Goal: Complete application form

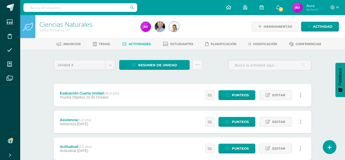
click at [227, 9] on icon at bounding box center [228, 7] width 5 height 5
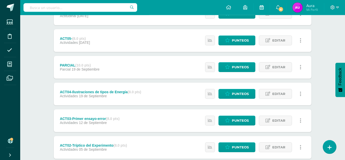
scroll to position [135, 0]
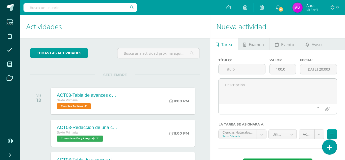
click at [328, 149] on icon at bounding box center [329, 148] width 5 height 6
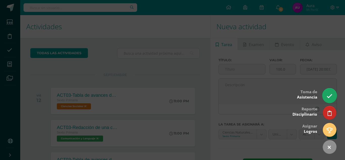
click at [328, 93] on link at bounding box center [329, 95] width 14 height 15
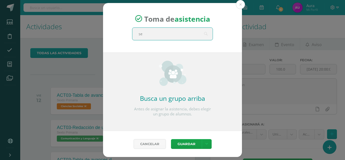
type input "sex"
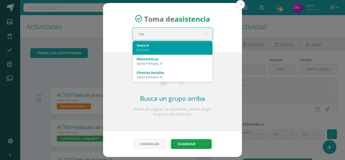
click at [150, 50] on div "Primaria" at bounding box center [173, 50] width 72 height 5
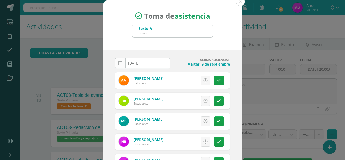
click at [119, 65] on link at bounding box center [120, 63] width 10 height 10
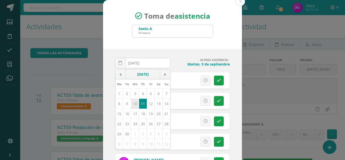
click at [135, 104] on td "10" at bounding box center [135, 104] width 8 height 10
type input "2025-09-10"
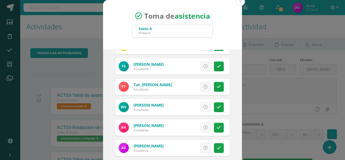
scroll to position [31, 0]
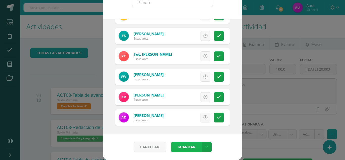
click at [185, 149] on button "Guardar" at bounding box center [186, 147] width 31 height 10
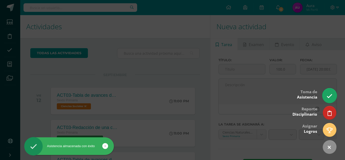
click at [331, 94] on icon at bounding box center [329, 96] width 6 height 6
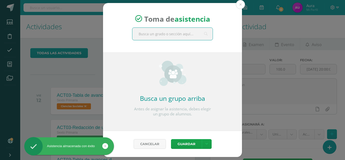
click at [151, 32] on input "text" at bounding box center [172, 34] width 80 height 12
type input "sex"
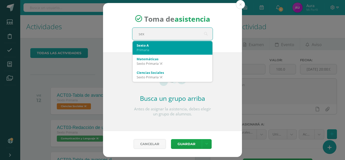
click at [157, 52] on div "Primaria" at bounding box center [173, 50] width 72 height 5
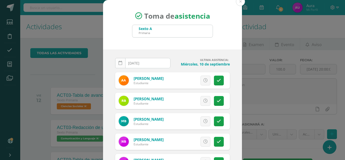
click at [123, 66] on link at bounding box center [120, 63] width 10 height 10
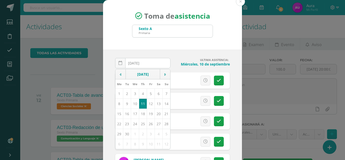
click at [143, 103] on td "11" at bounding box center [143, 104] width 8 height 10
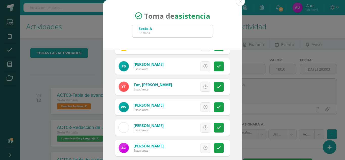
scroll to position [31, 0]
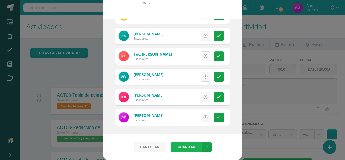
click at [190, 148] on button "Guardar" at bounding box center [186, 147] width 31 height 10
